Goal: Task Accomplishment & Management: Manage account settings

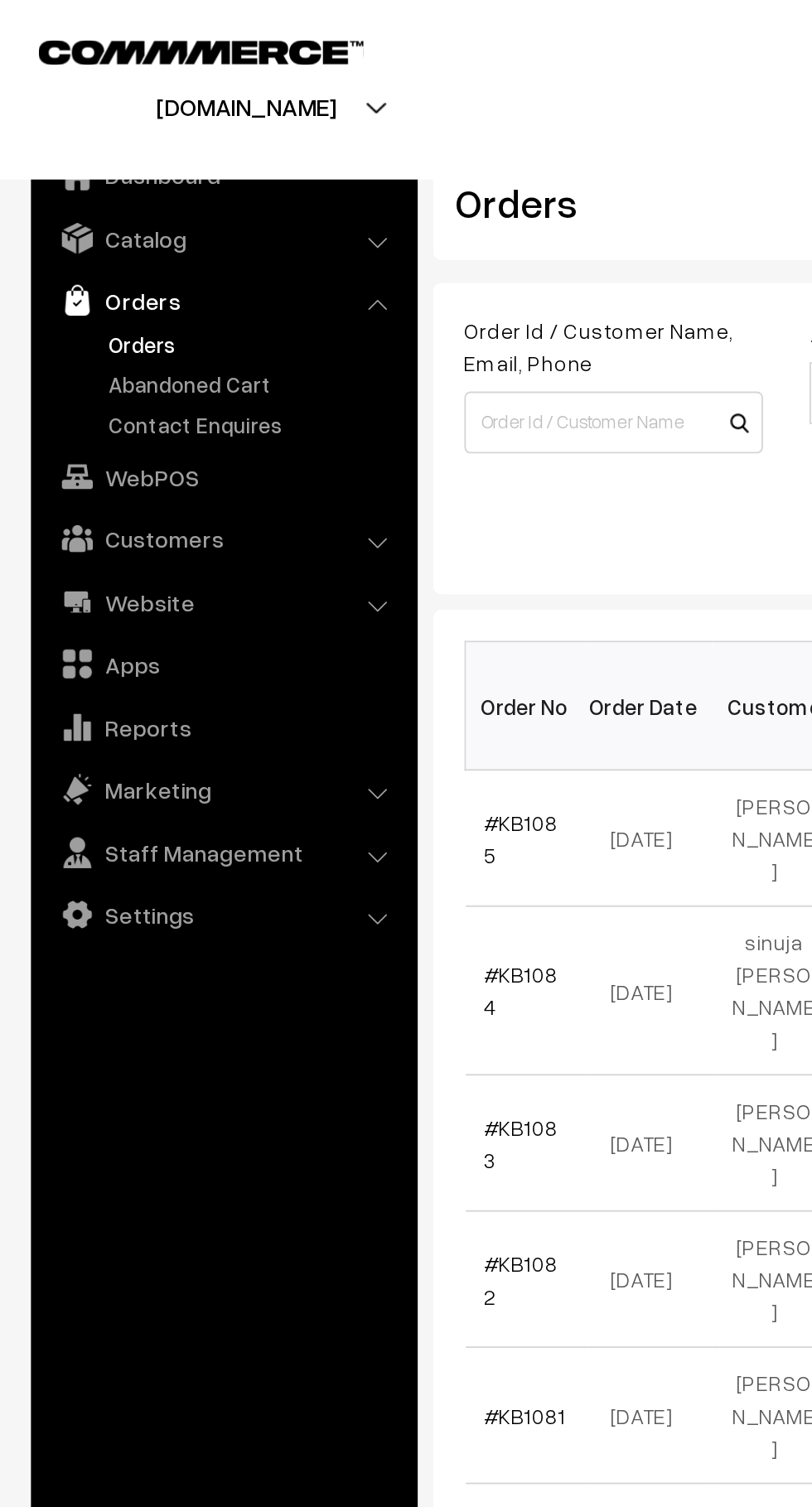
click at [137, 199] on link "Abandoned Cart" at bounding box center [136, 206] width 164 height 18
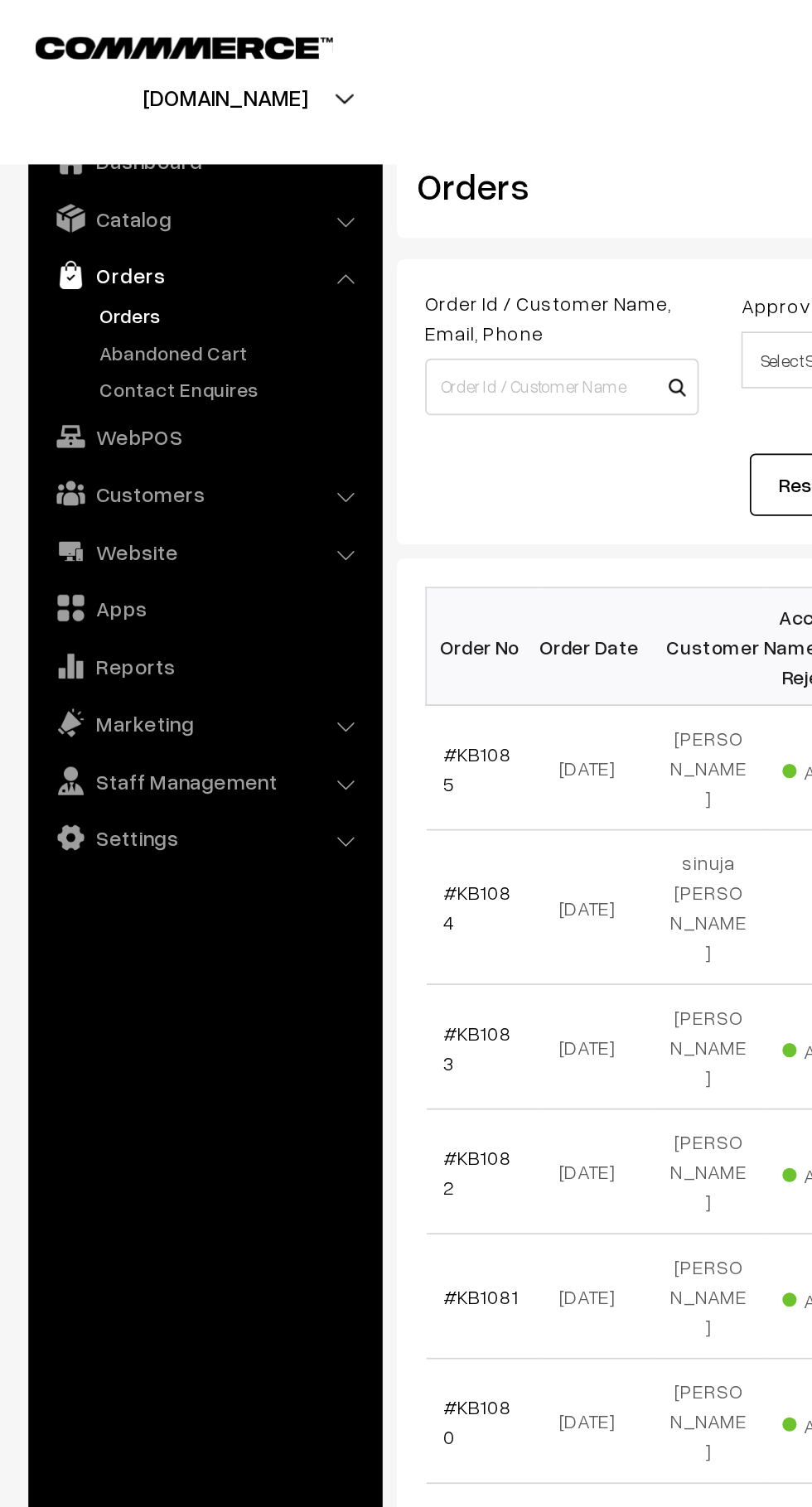
click at [152, 188] on link "Orders" at bounding box center [136, 184] width 164 height 18
